Goal: Information Seeking & Learning: Learn about a topic

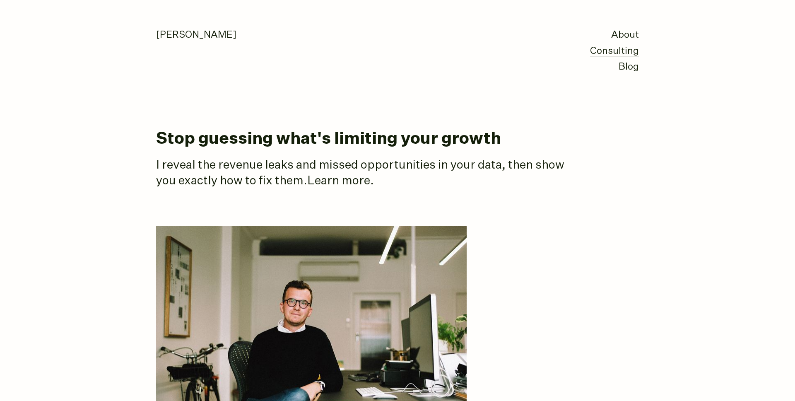
click at [601, 52] on link "Consulting" at bounding box center [614, 51] width 49 height 10
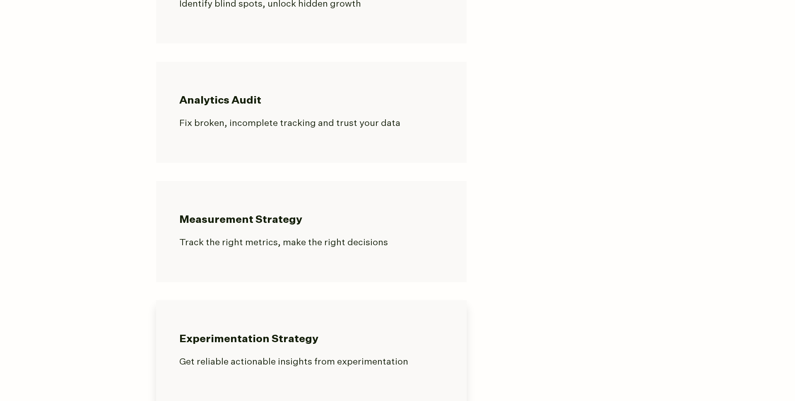
scroll to position [538, 0]
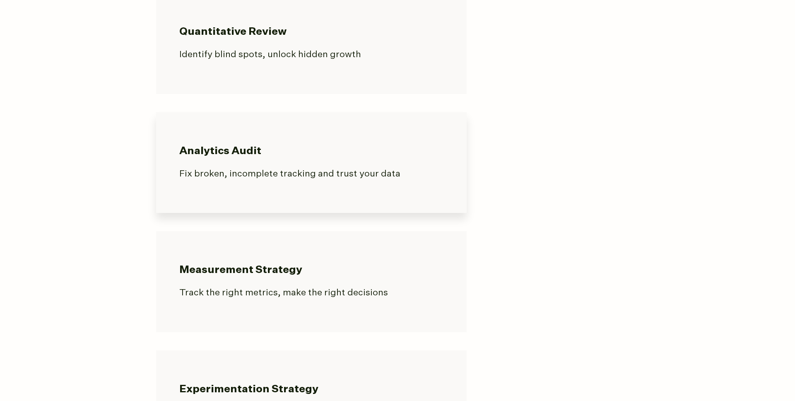
click at [237, 159] on link "Analytics Audit Fix broken, incomplete tracking and trust your data" at bounding box center [311, 162] width 311 height 101
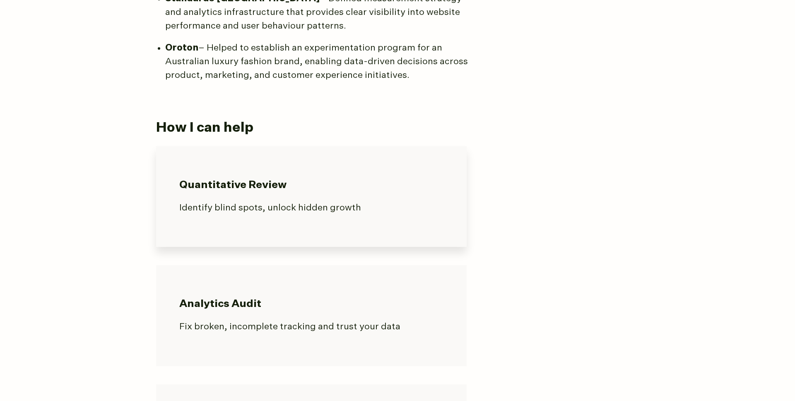
click at [225, 188] on h3 "Quantitative Review" at bounding box center [311, 186] width 264 height 14
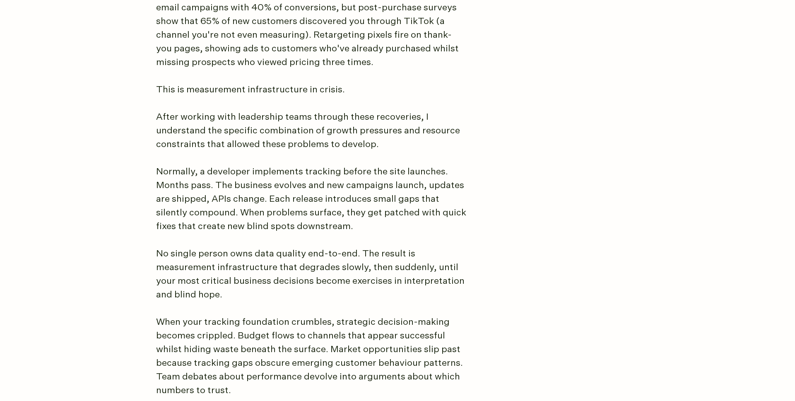
scroll to position [254, 0]
